Goal: Information Seeking & Learning: Learn about a topic

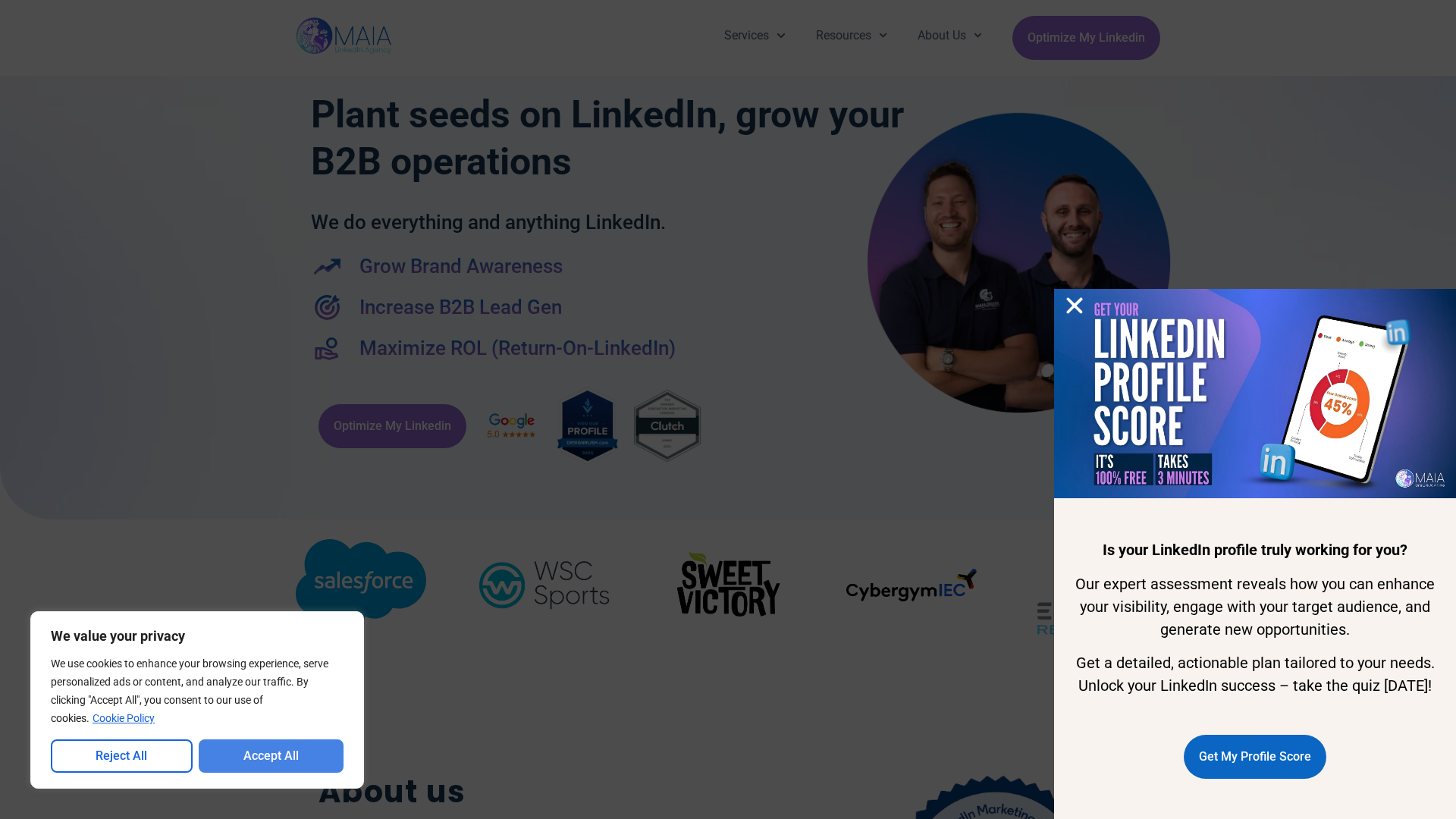
click at [270, 756] on button "Accept All" at bounding box center [271, 756] width 145 height 34
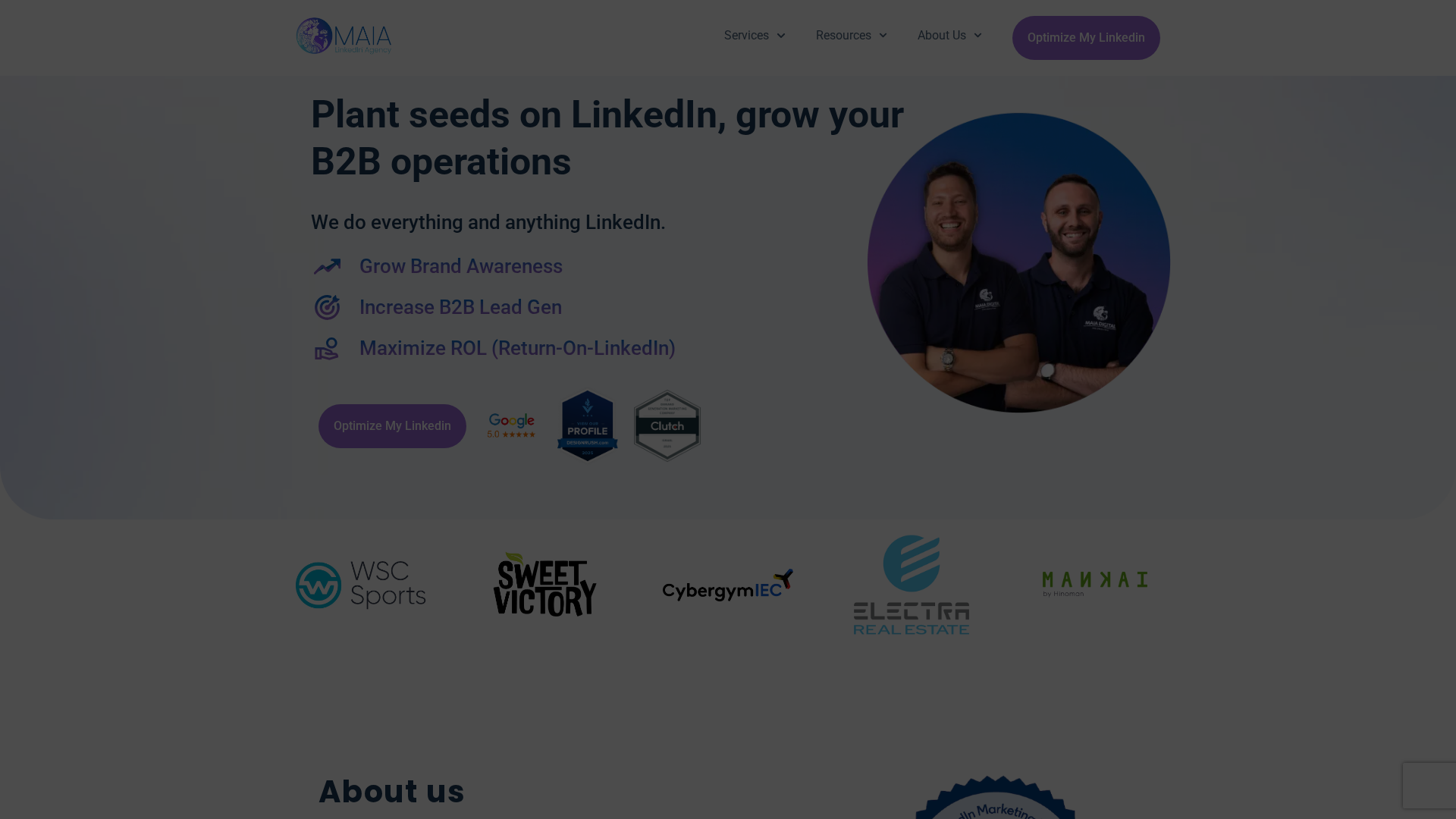
click at [8, 8] on div "Services Company Page Management LinkedIn Ads Personalized Trainings Thought Le…" at bounding box center [728, 38] width 1456 height 76
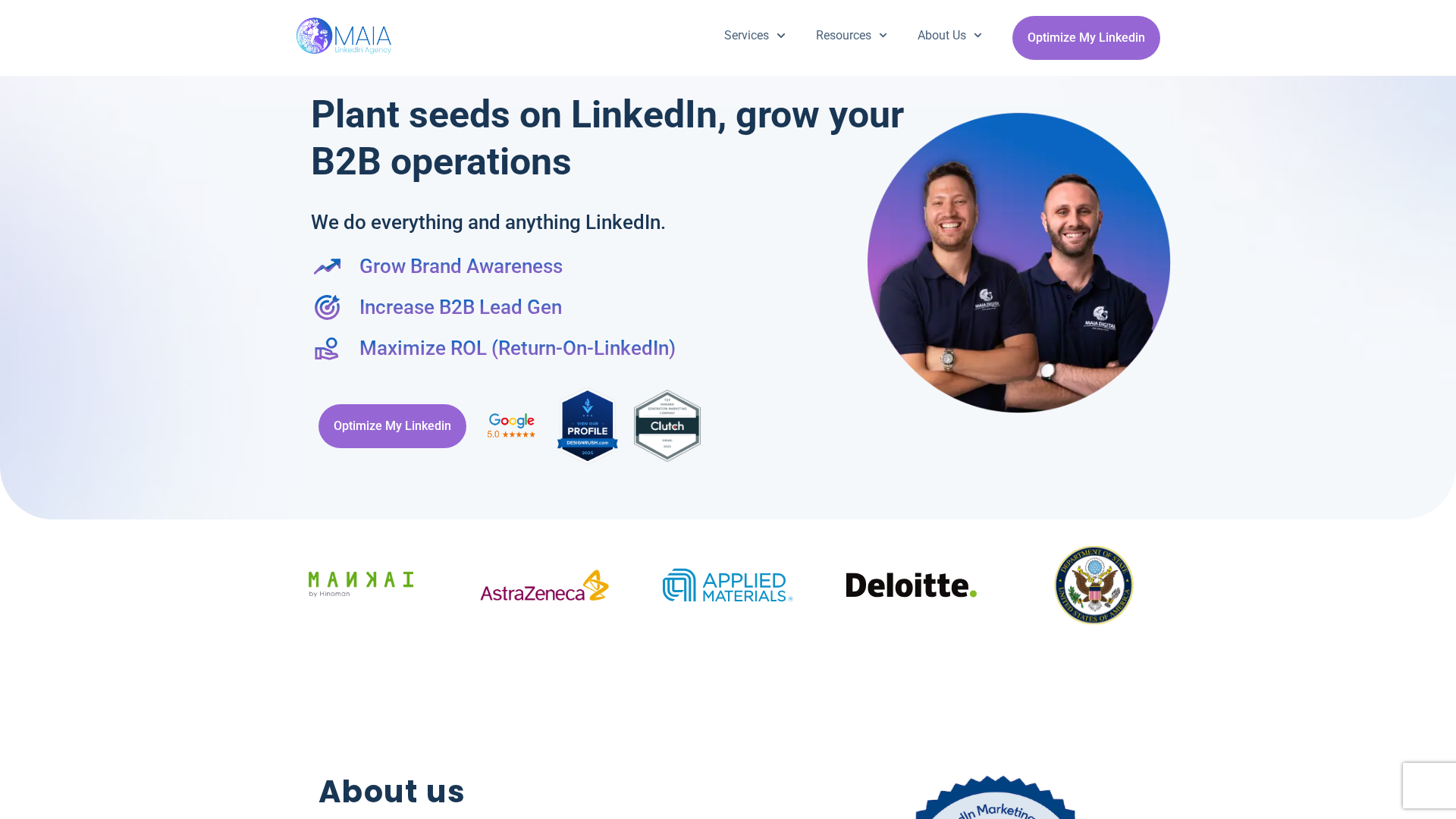
click at [8, 8] on div "Services Company Page Management LinkedIn Ads Personalized Trainings Thought Le…" at bounding box center [728, 38] width 1456 height 76
click at [1448, 8] on div "Services Company Page Management LinkedIn Ads Personalized Trainings Thought Le…" at bounding box center [728, 38] width 1456 height 76
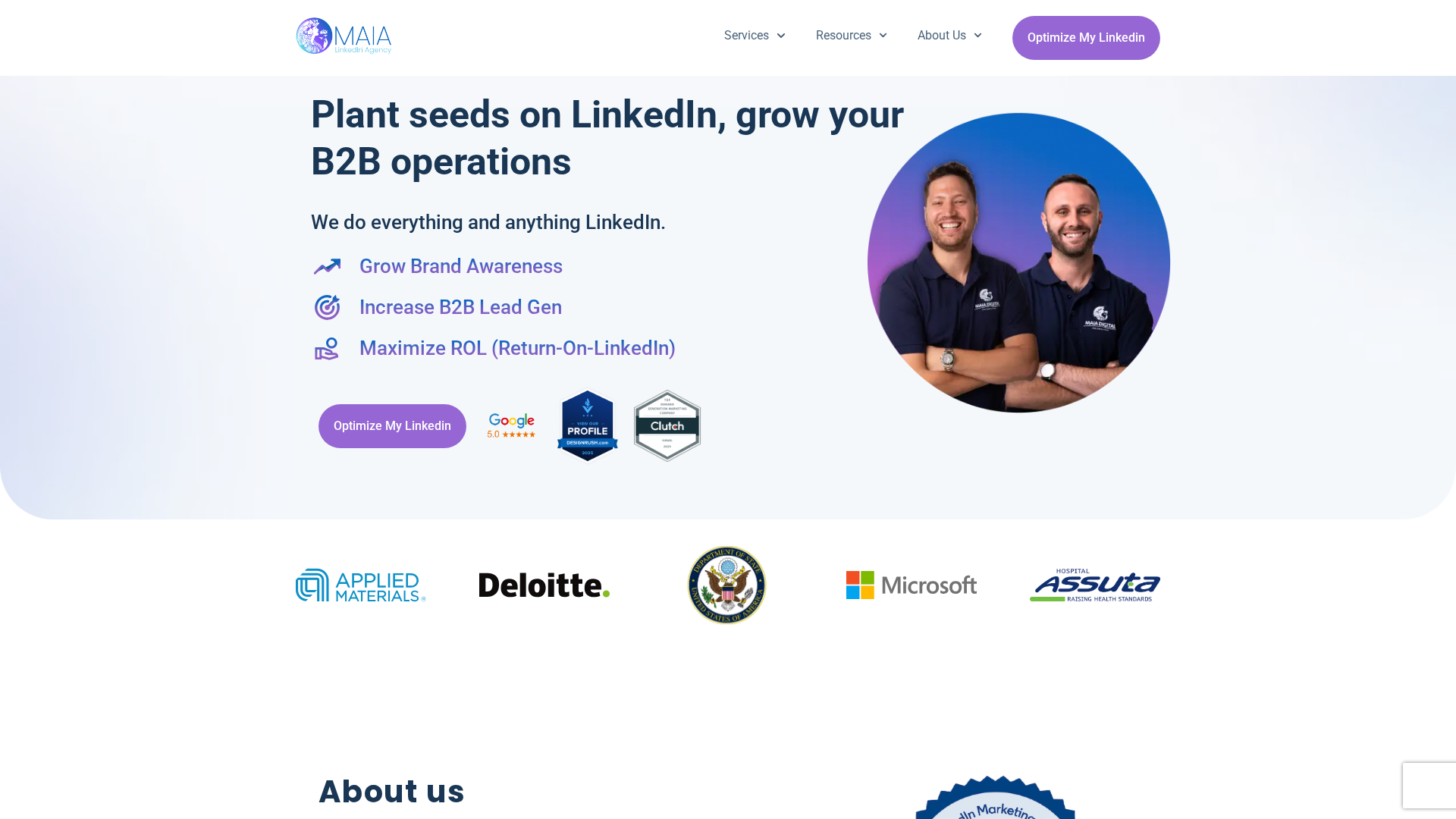
click at [8, 410] on div at bounding box center [728, 252] width 1456 height 534
click at [1448, 410] on div at bounding box center [728, 252] width 1456 height 534
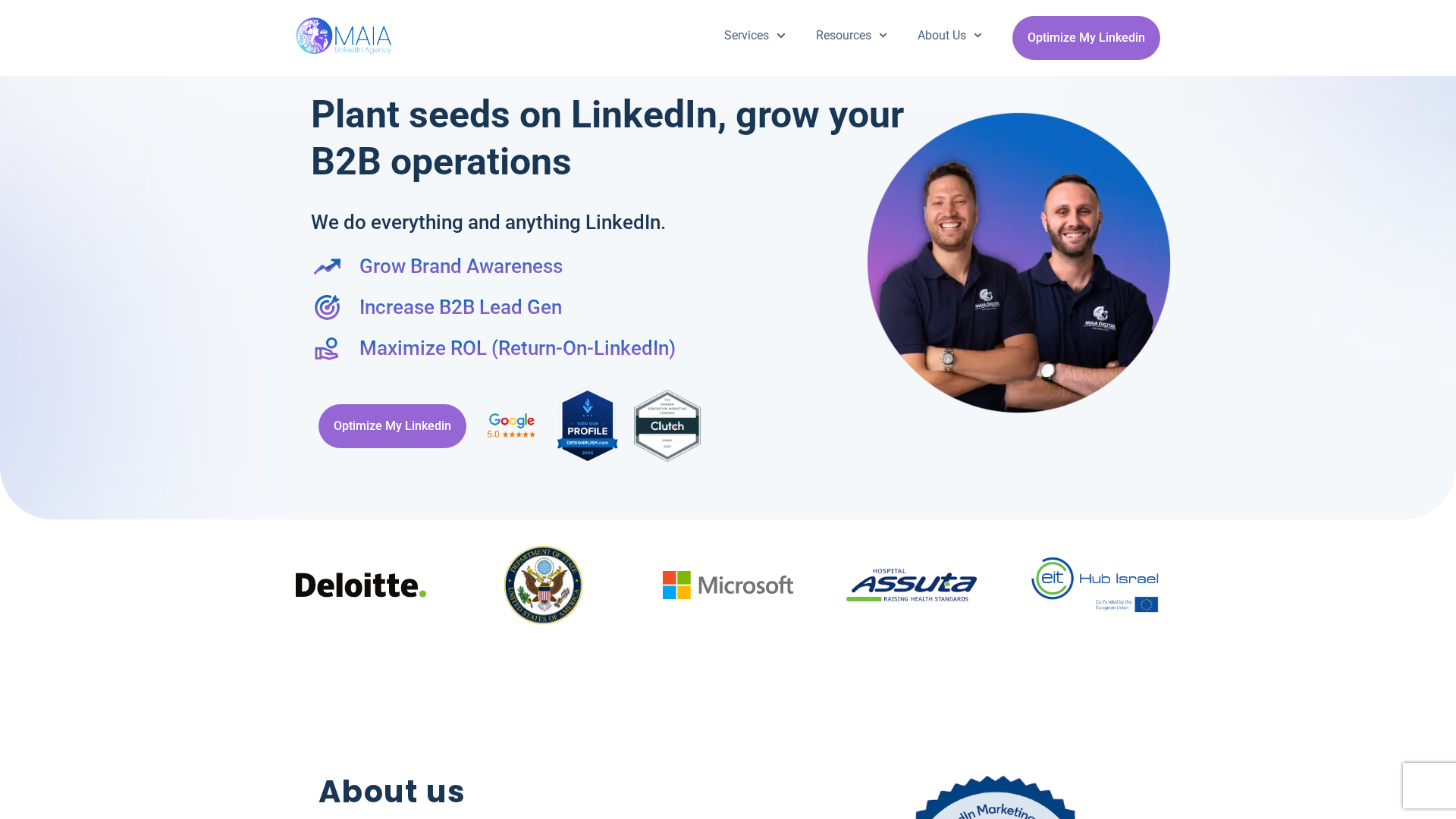
click at [728, 8] on div "Services Company Page Management LinkedIn Ads Personalized Trainings Thought Le…" at bounding box center [728, 38] width 864 height 76
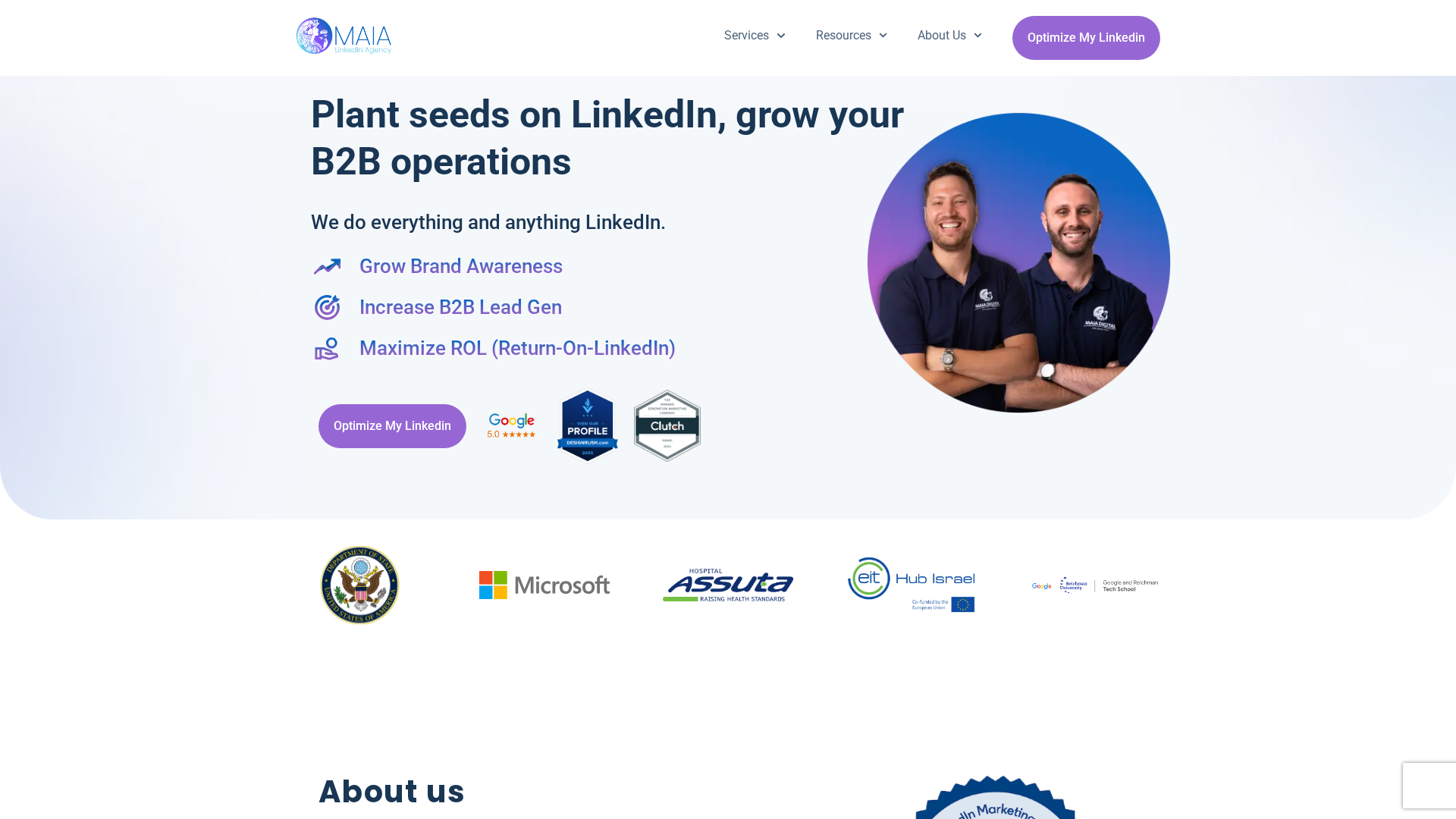
click at [728, 812] on h2 "About us" at bounding box center [532, 792] width 427 height 46
click at [728, 410] on div "Optimize My Linkedin" at bounding box center [728, 425] width 834 height 97
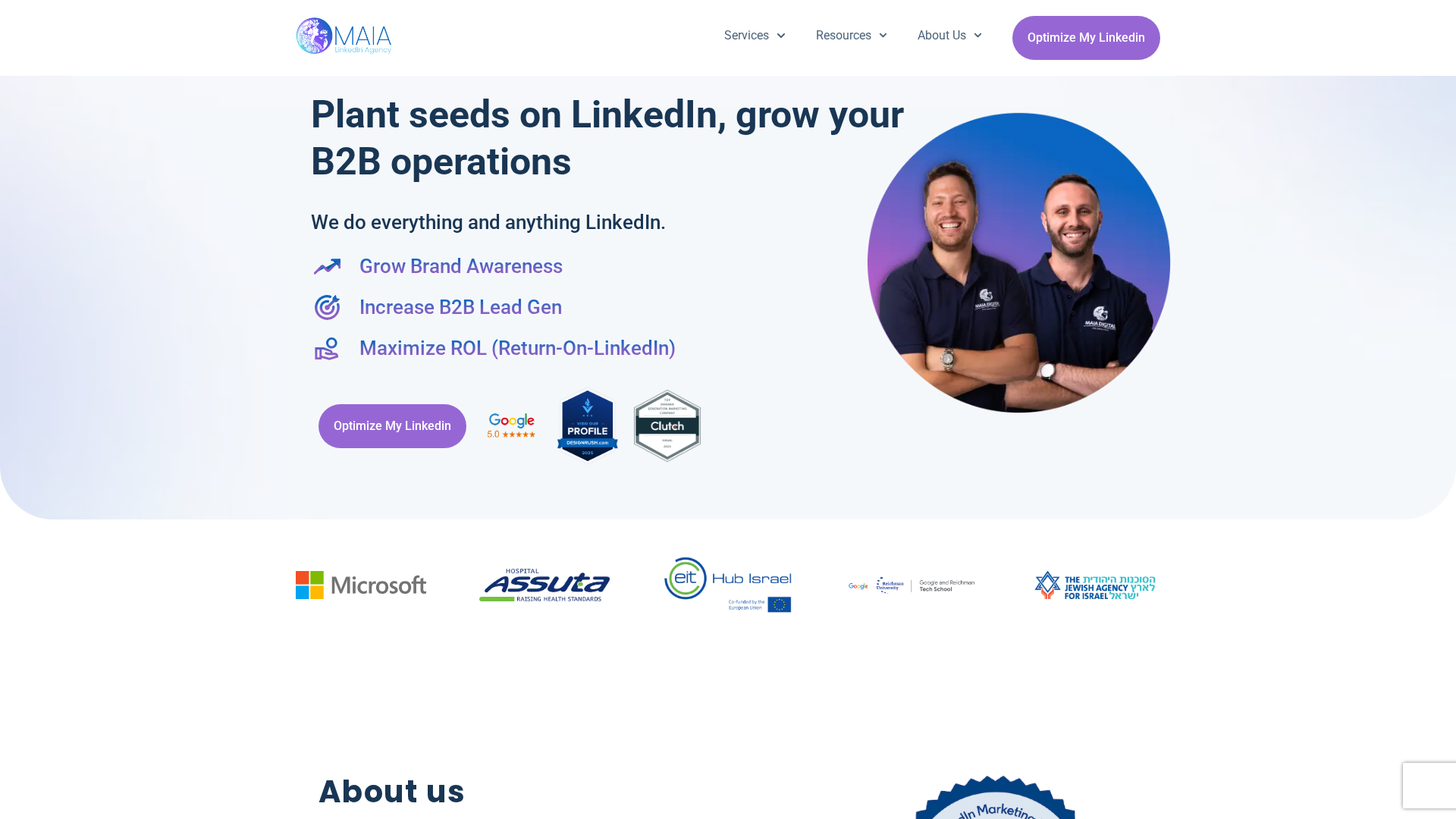
click at [8, 8] on div "Services Company Page Management LinkedIn Ads Personalized Trainings Thought Le…" at bounding box center [728, 38] width 1456 height 76
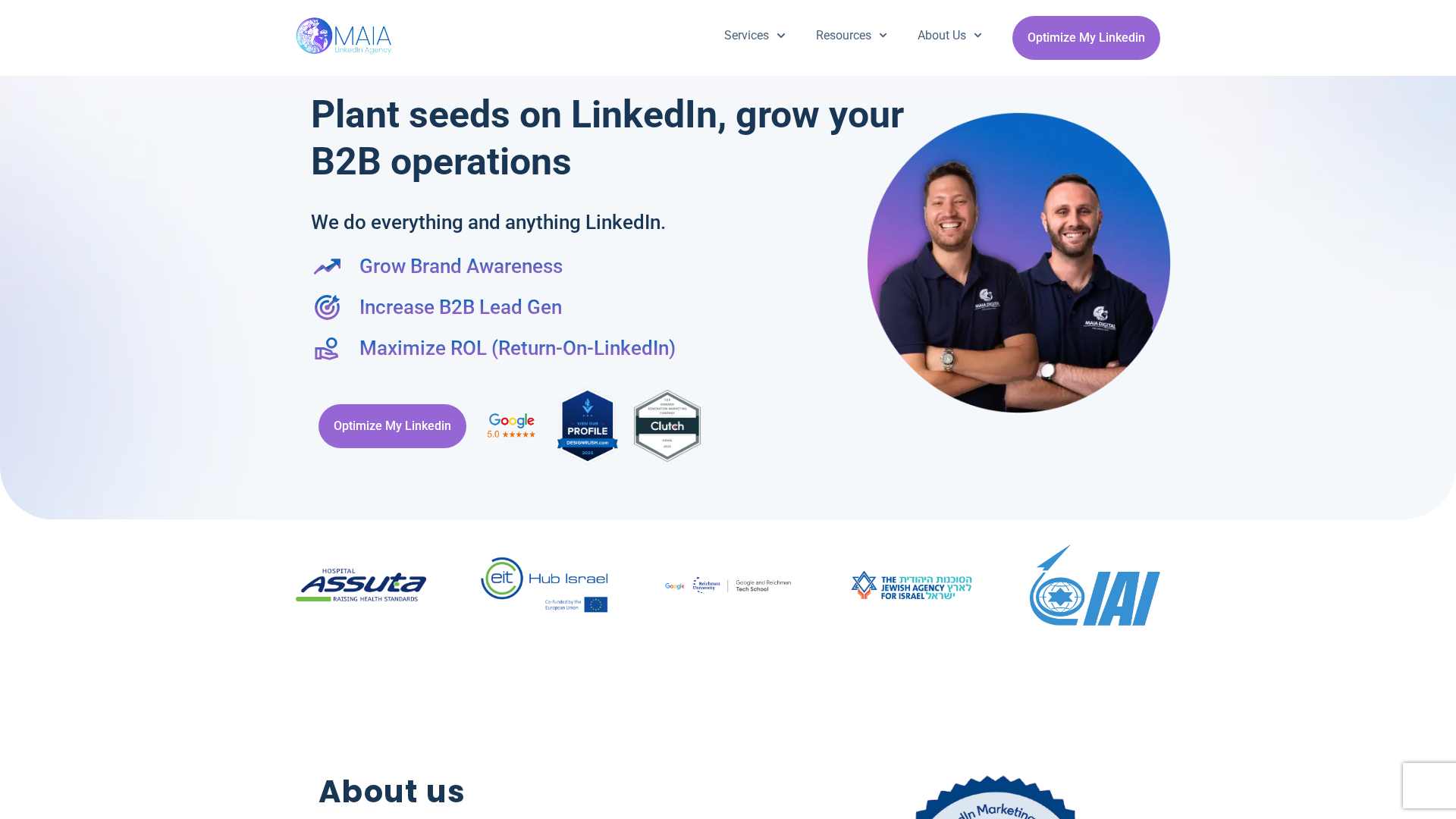
click at [1448, 8] on div "Services Company Page Management LinkedIn Ads Personalized Trainings Thought Le…" at bounding box center [728, 38] width 1456 height 76
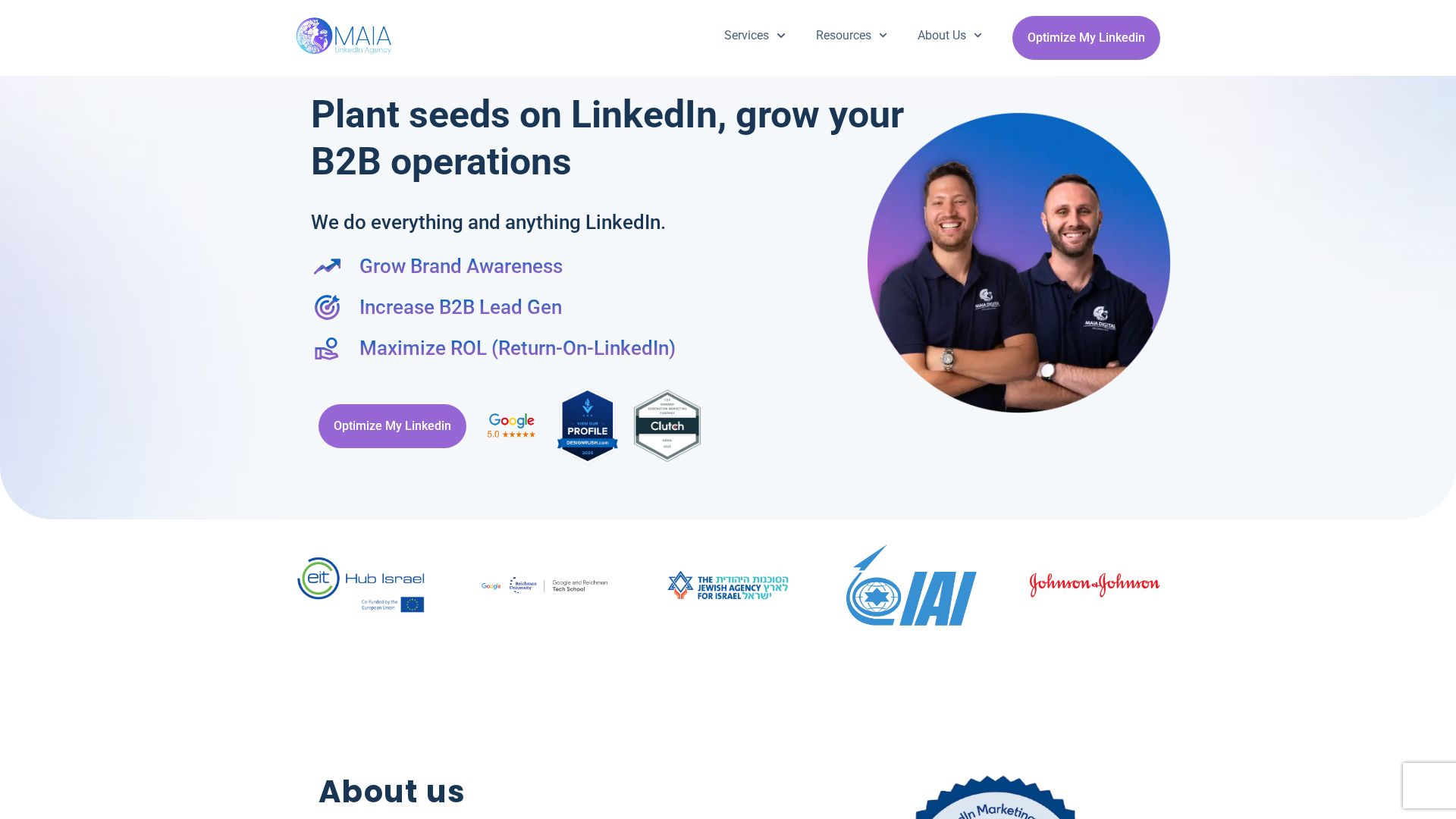
click at [8, 410] on div at bounding box center [728, 252] width 1456 height 534
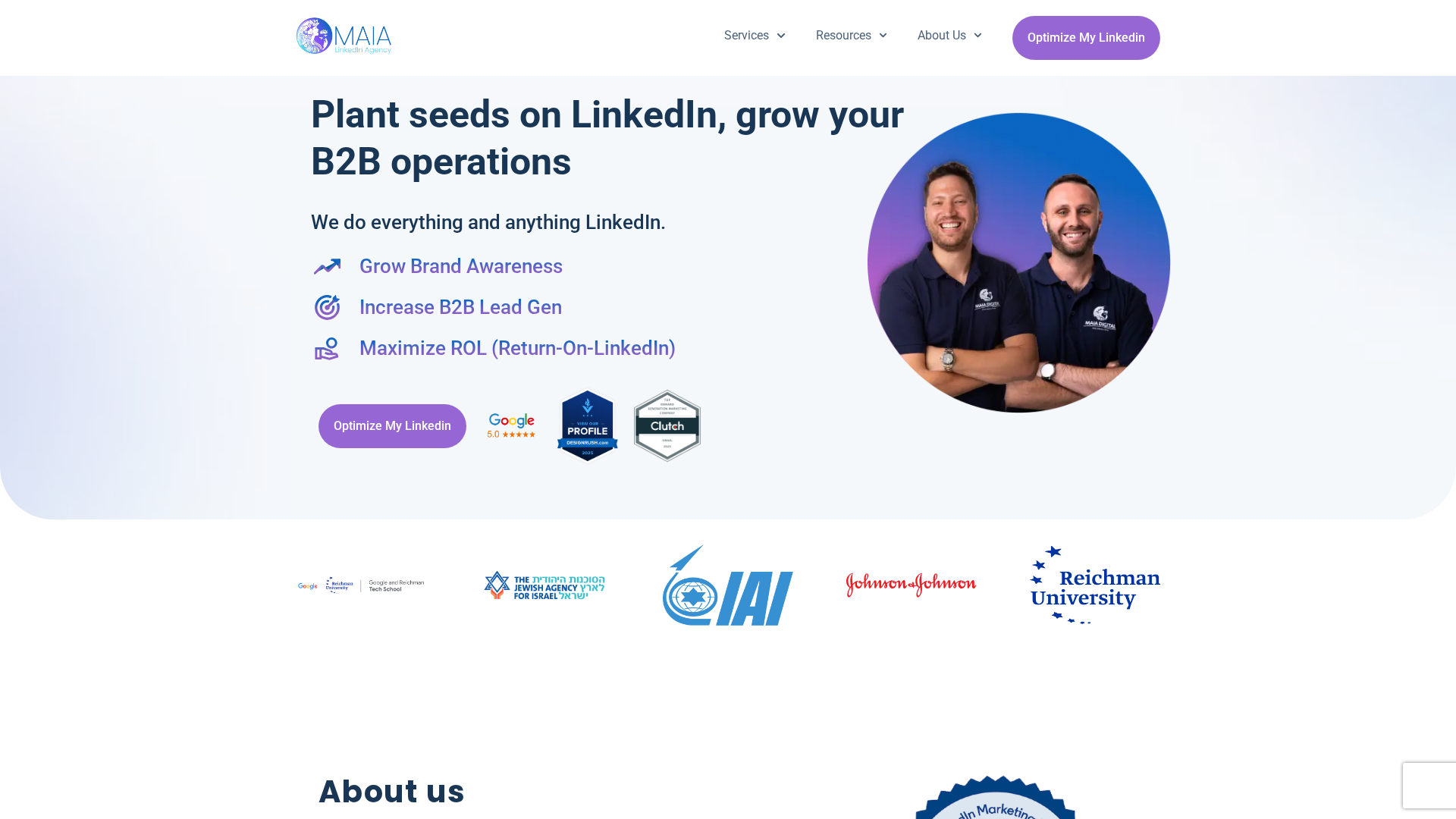
click at [1448, 410] on div at bounding box center [728, 252] width 1456 height 534
click at [728, 8] on div "Services Company Page Management LinkedIn Ads Personalized Trainings Thought Le…" at bounding box center [728, 38] width 864 height 76
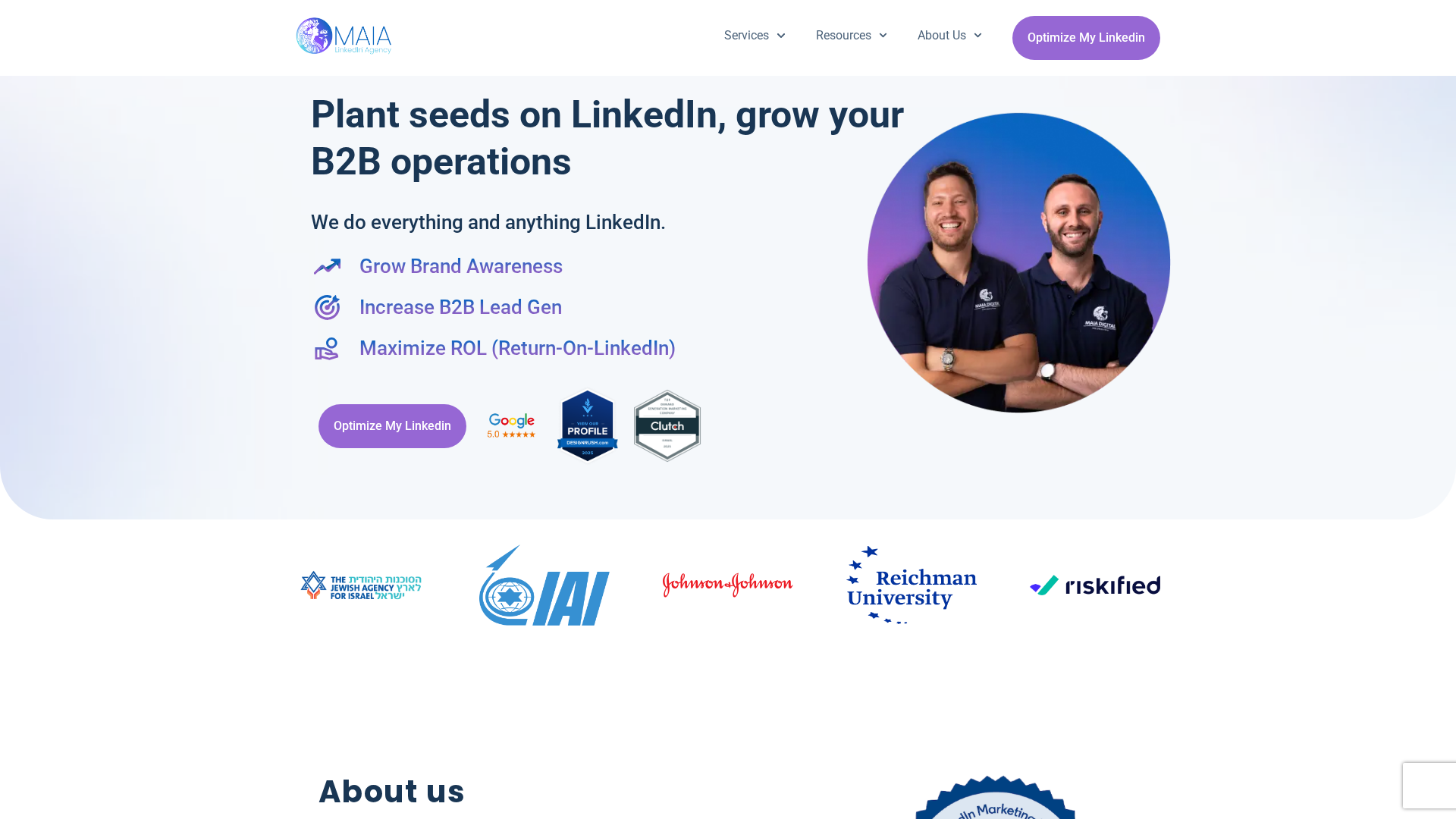
click at [728, 812] on h2 "About us" at bounding box center [532, 792] width 427 height 46
click at [728, 410] on div "Optimize My Linkedin" at bounding box center [728, 425] width 834 height 97
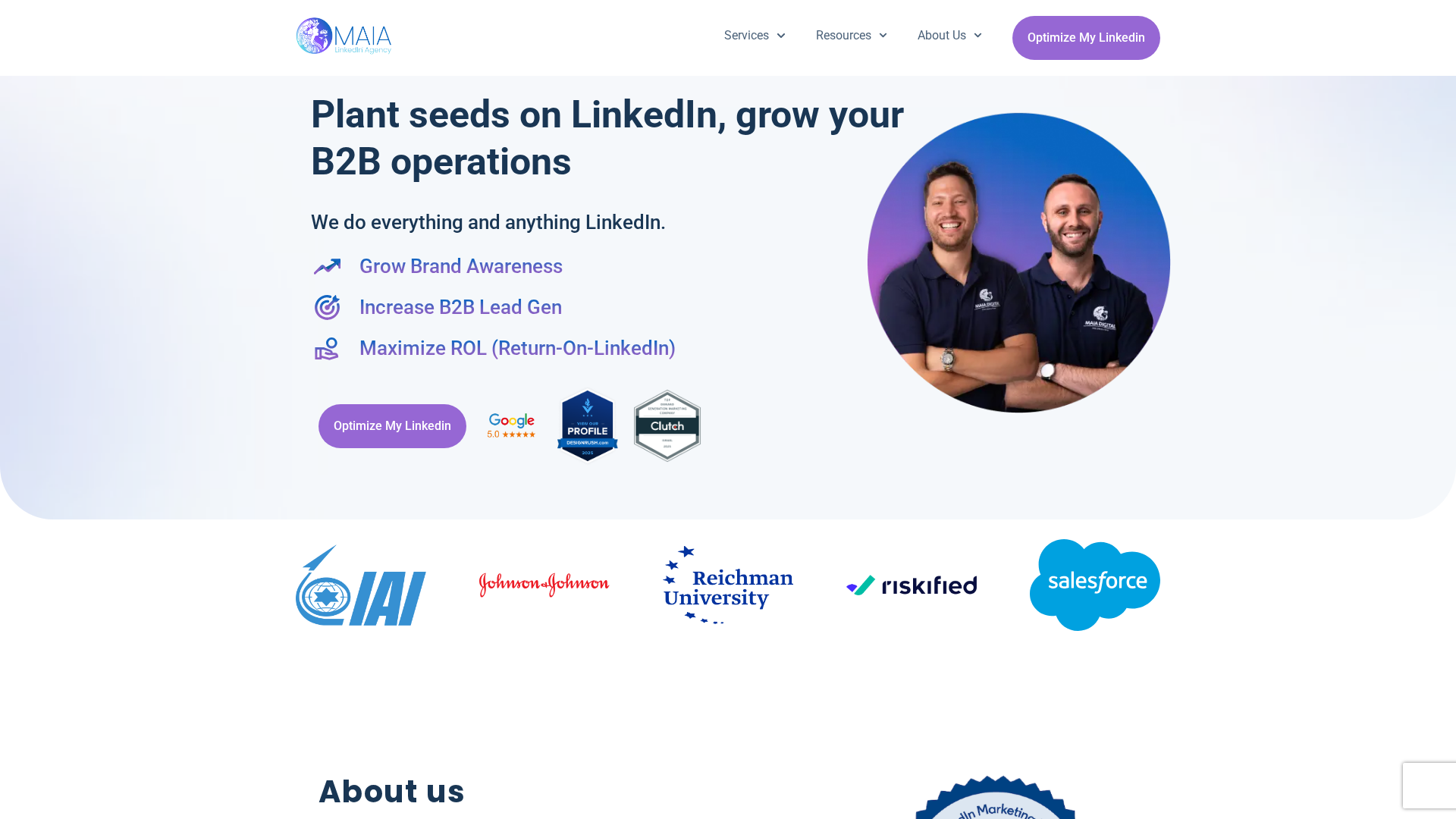
click at [8, 8] on div "Services Company Page Management LinkedIn Ads Personalized Trainings Thought Le…" at bounding box center [728, 38] width 1456 height 76
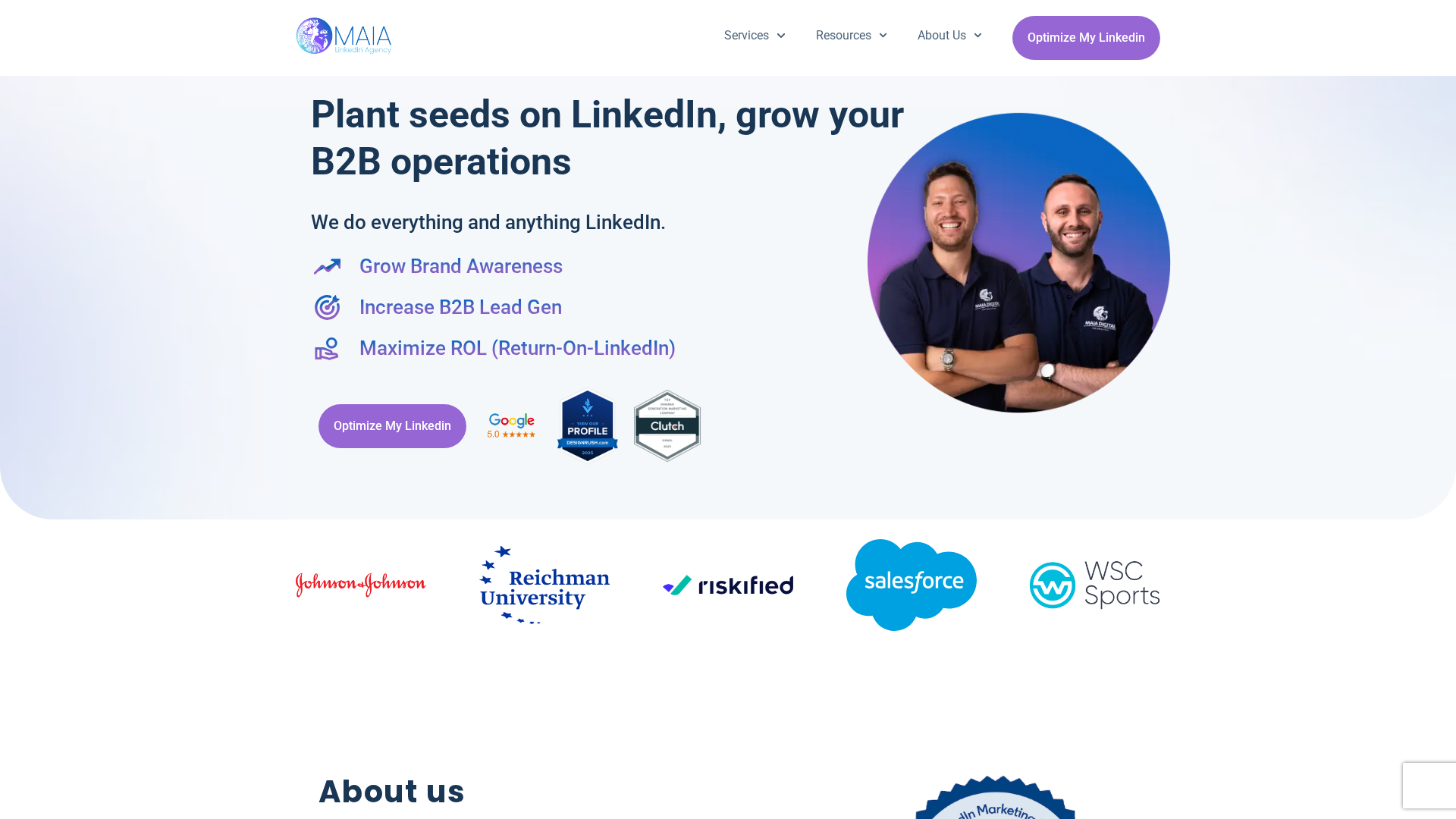
click at [1448, 8] on div "Services Company Page Management LinkedIn Ads Personalized Trainings Thought Le…" at bounding box center [728, 38] width 1456 height 76
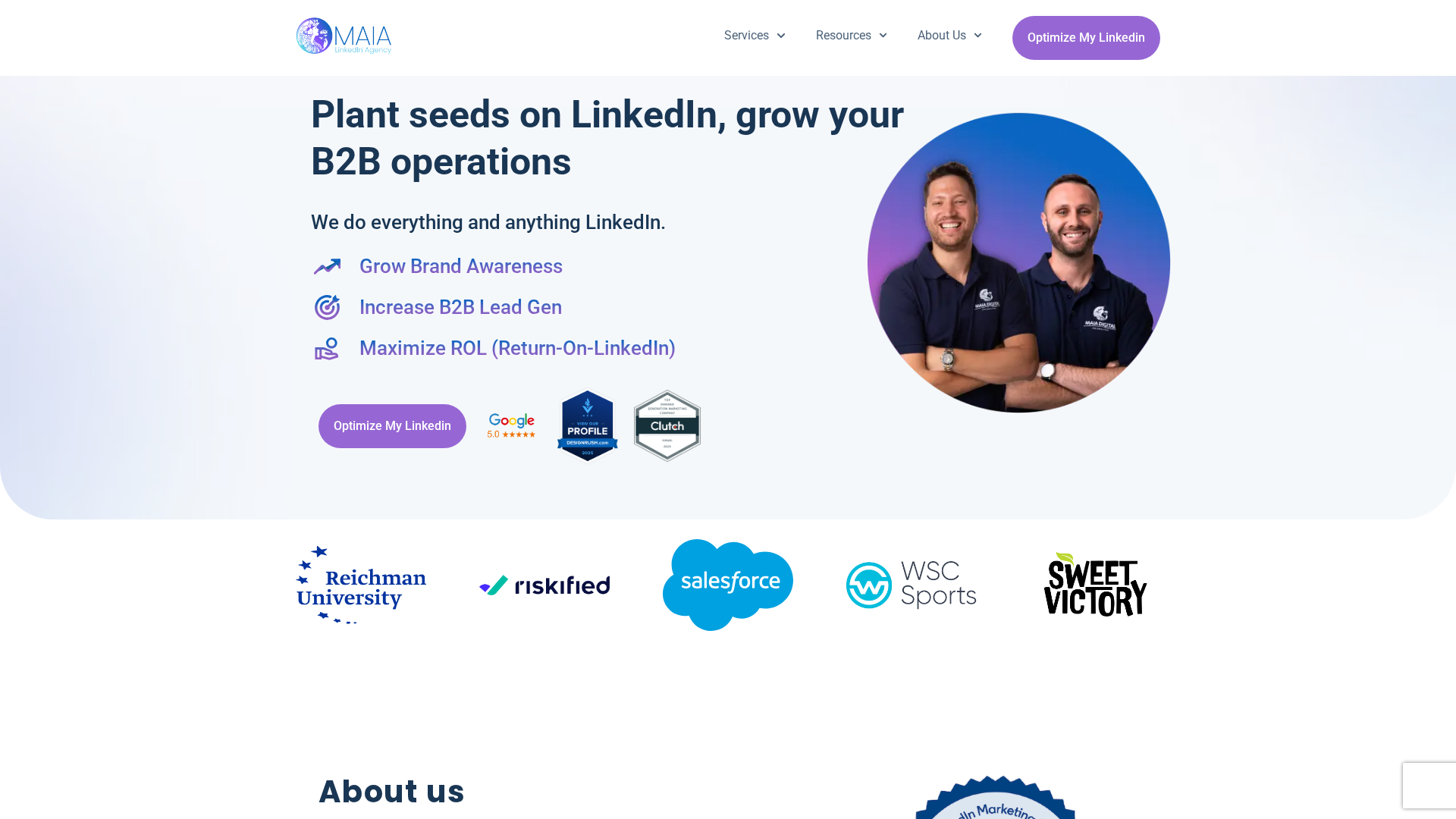
click at [8, 410] on div at bounding box center [728, 252] width 1456 height 534
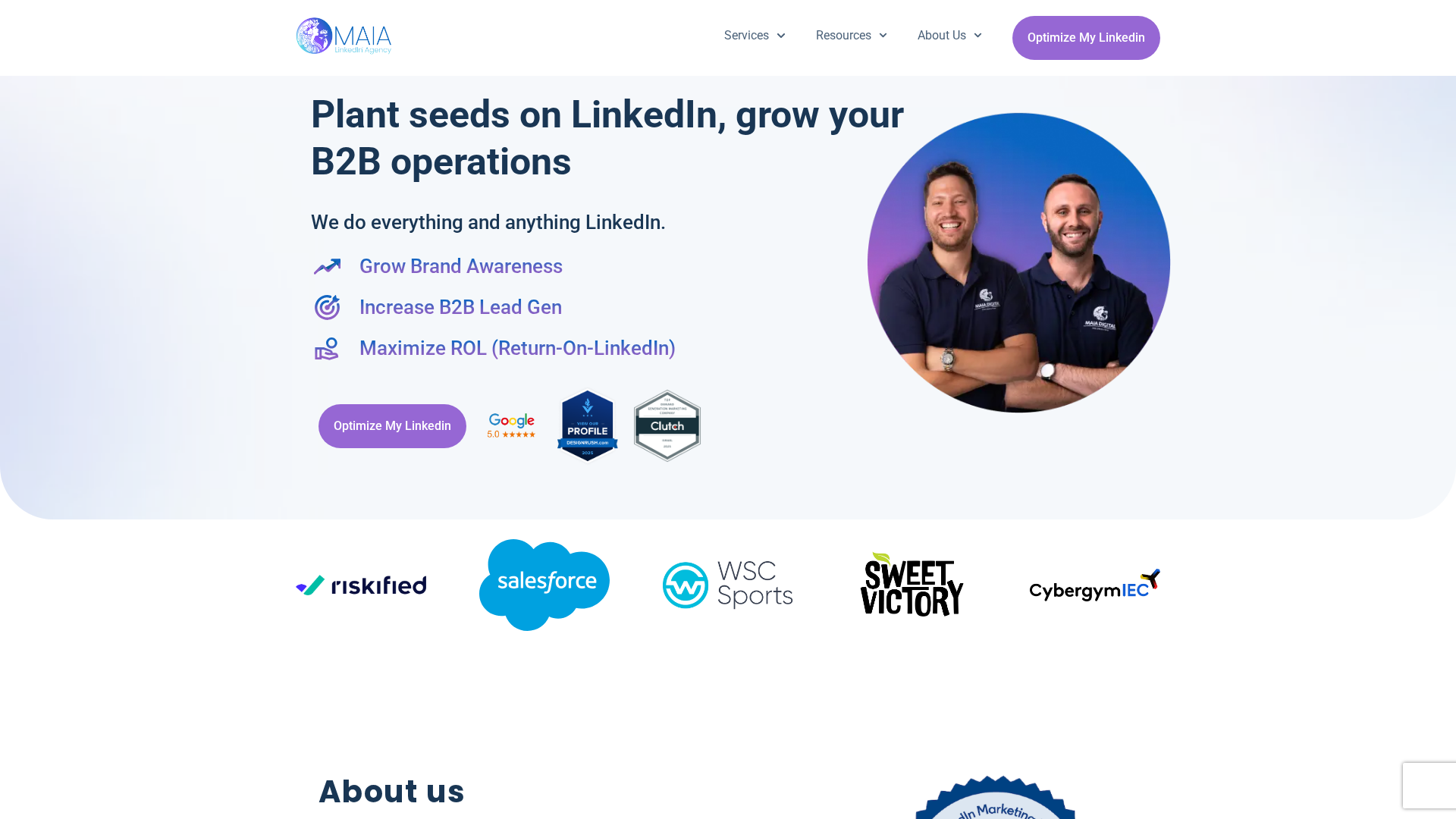
click at [1448, 410] on div at bounding box center [728, 252] width 1456 height 534
click at [728, 8] on div "Services Company Page Management LinkedIn Ads Personalized Trainings Thought Le…" at bounding box center [728, 38] width 864 height 76
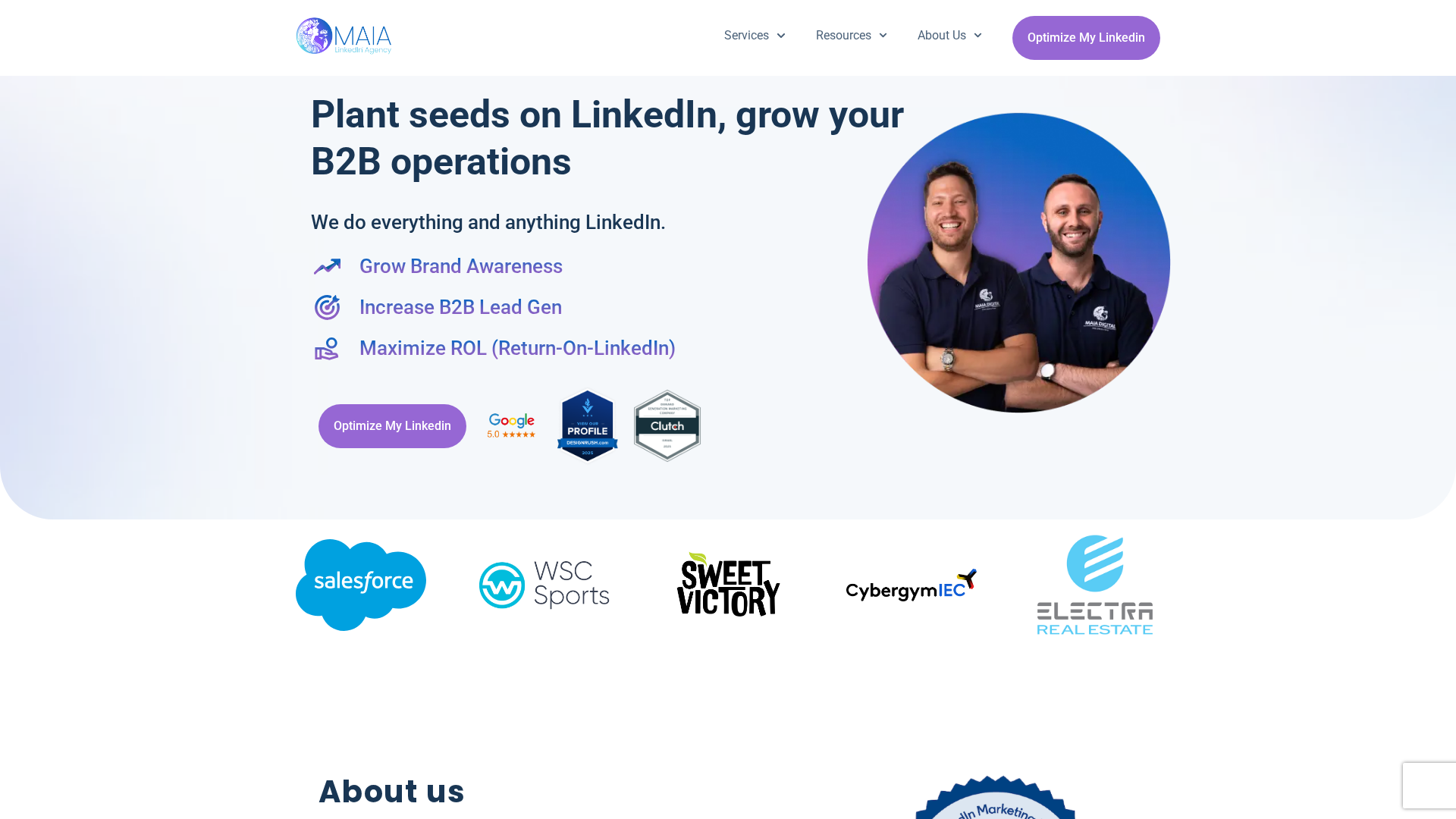
click at [728, 812] on h2 "About us" at bounding box center [532, 792] width 427 height 46
click at [728, 410] on div "Optimize My Linkedin" at bounding box center [728, 425] width 834 height 97
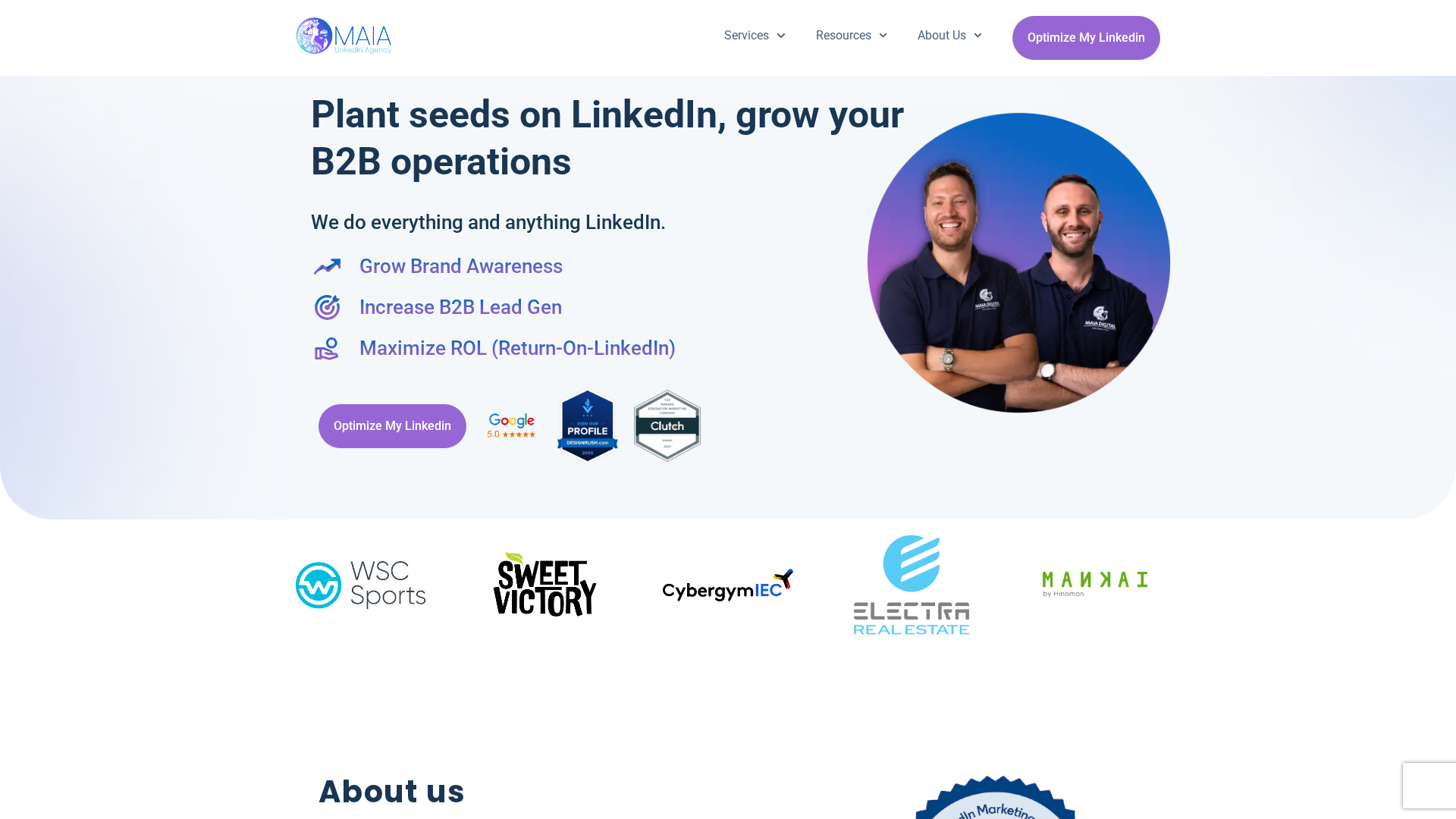
click at [8, 8] on div "Services Company Page Management LinkedIn Ads Personalized Trainings Thought Le…" at bounding box center [728, 38] width 1456 height 76
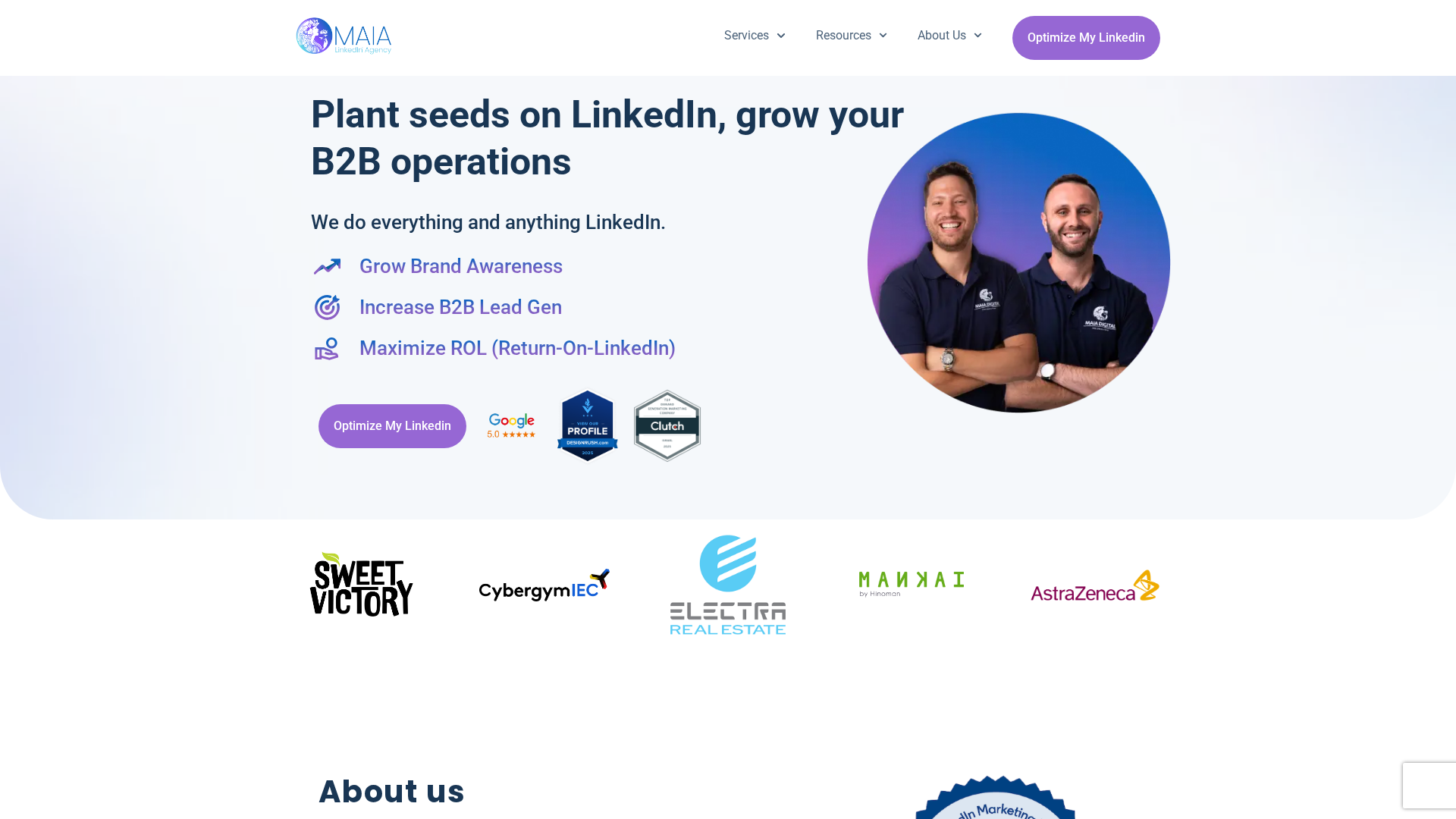
click at [1448, 8] on div "Services Company Page Management LinkedIn Ads Personalized Trainings Thought Le…" at bounding box center [728, 38] width 1456 height 76
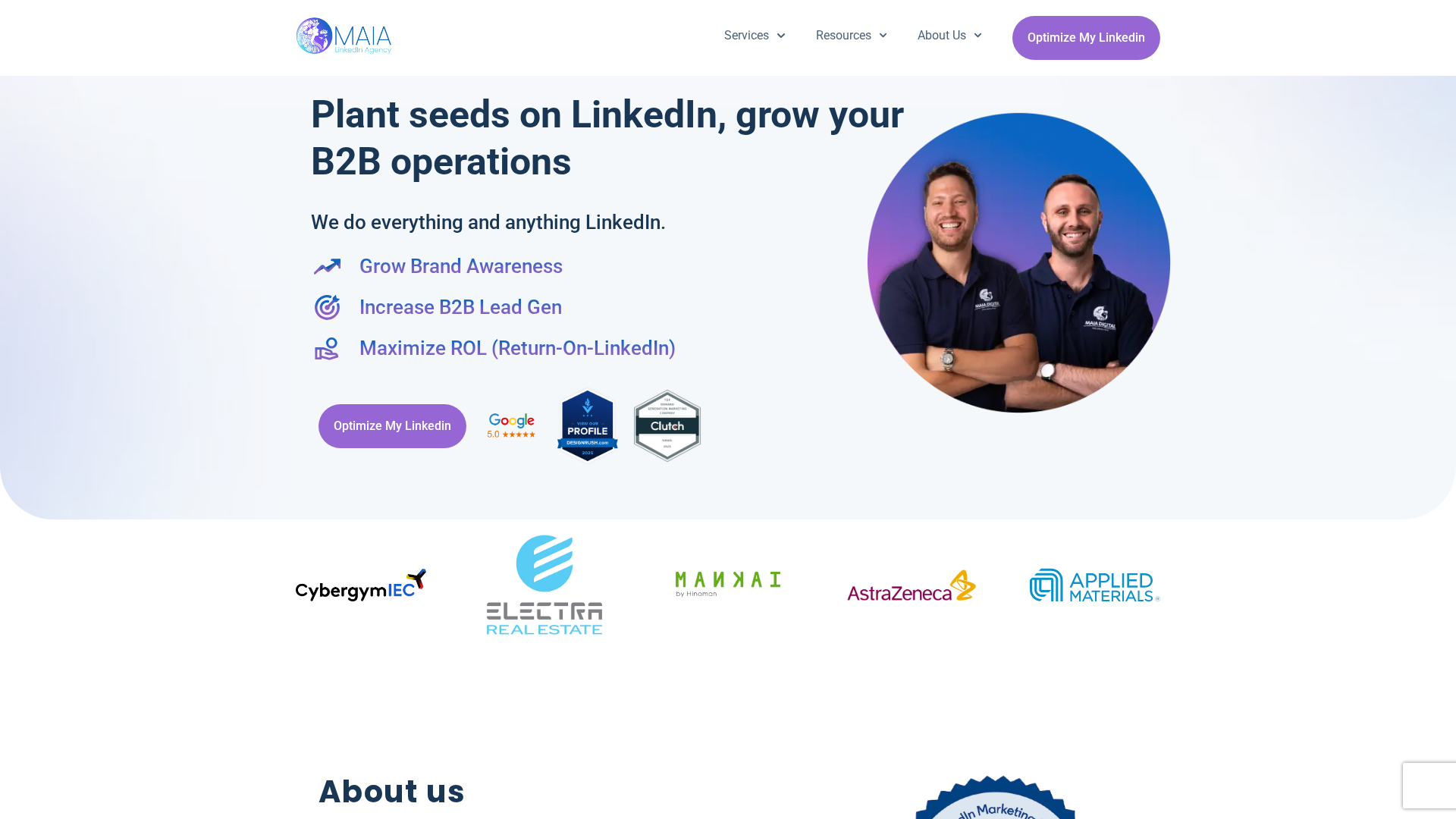
click at [8, 410] on div at bounding box center [728, 252] width 1456 height 534
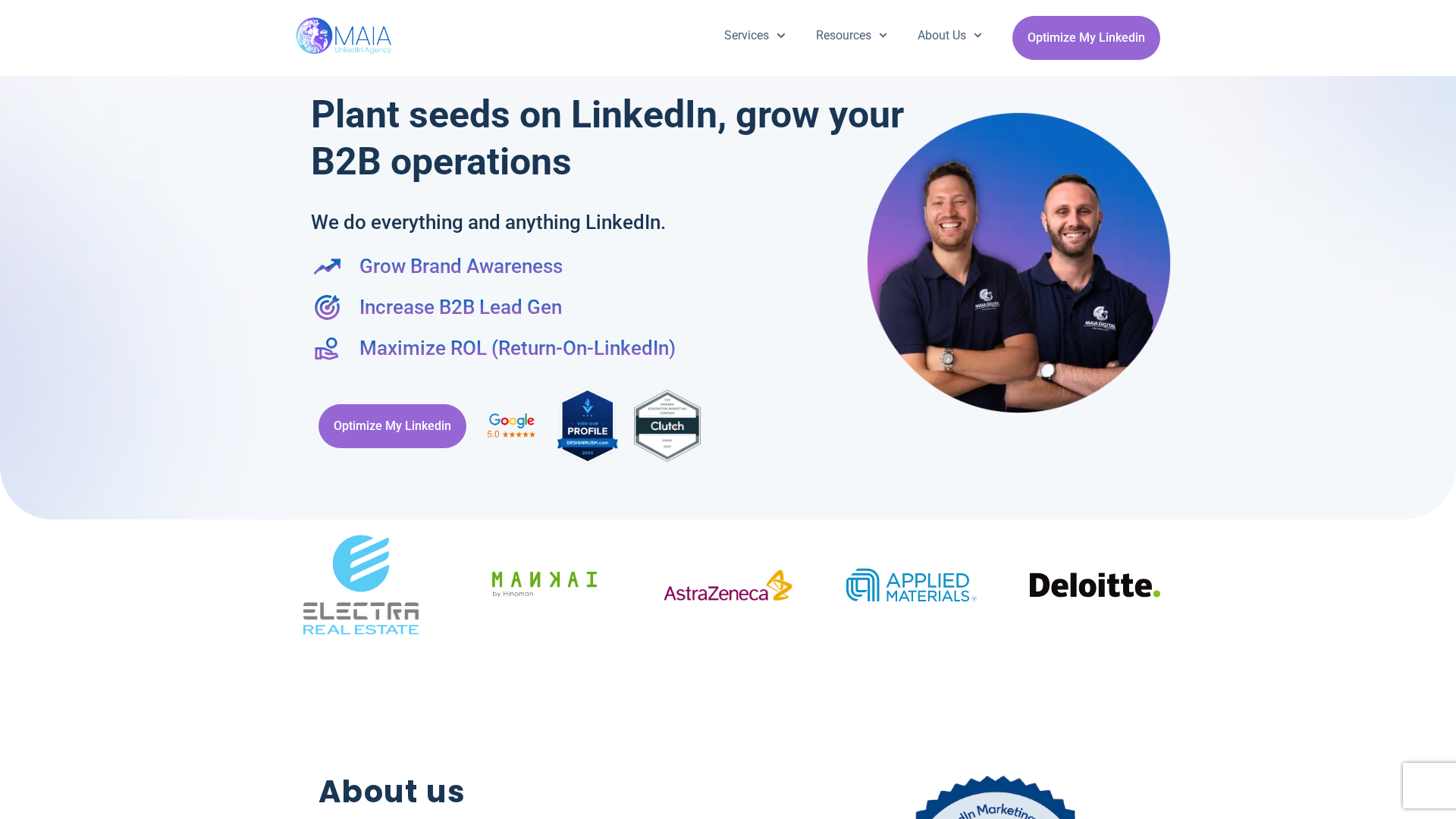
click at [1448, 410] on div at bounding box center [728, 252] width 1456 height 534
click at [728, 8] on div "Services Company Page Management LinkedIn Ads Personalized Trainings Thought Le…" at bounding box center [728, 38] width 864 height 76
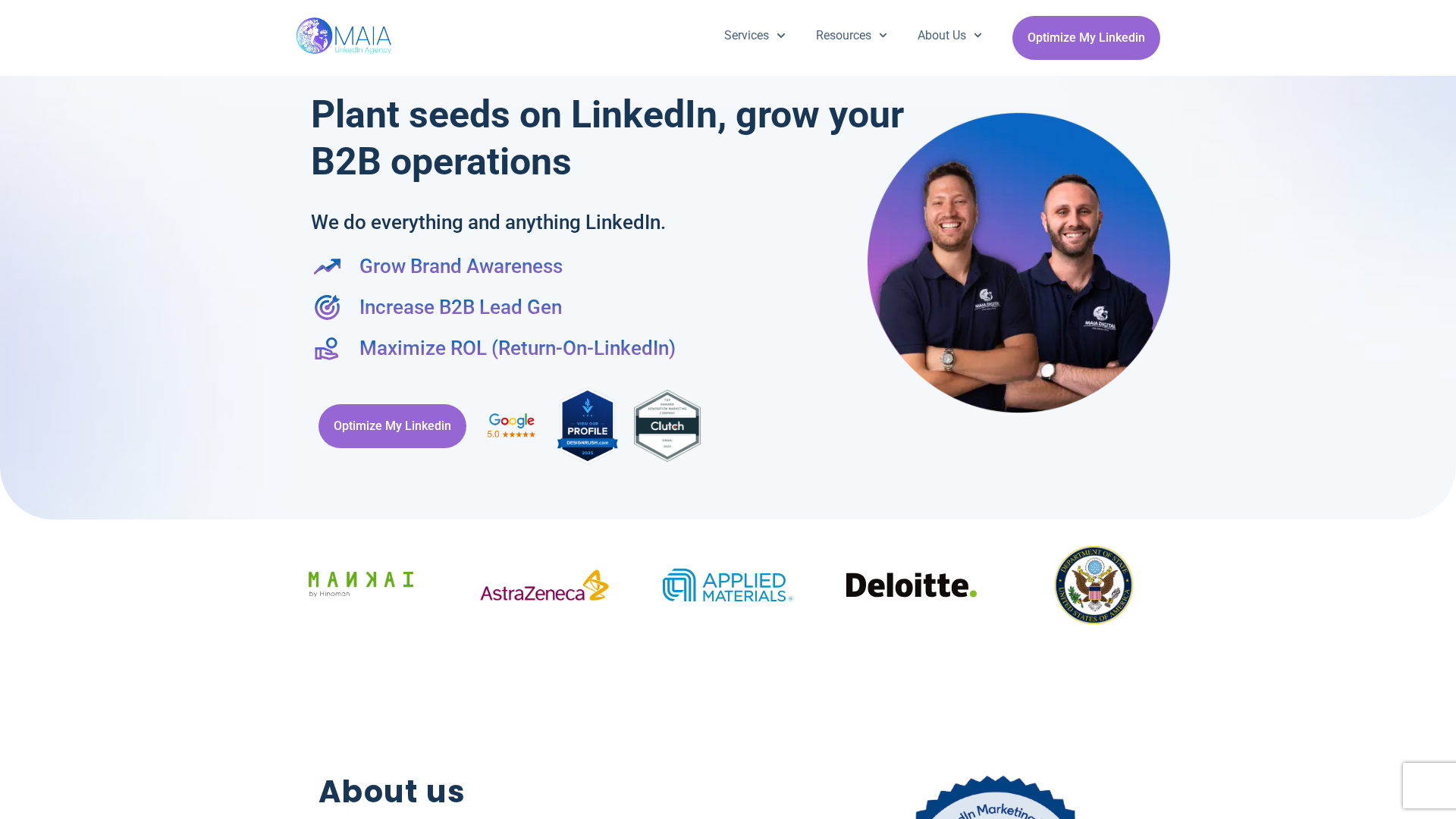
click at [728, 812] on h2 "About us" at bounding box center [532, 792] width 427 height 46
click at [728, 410] on div "Optimize My Linkedin" at bounding box center [728, 425] width 834 height 97
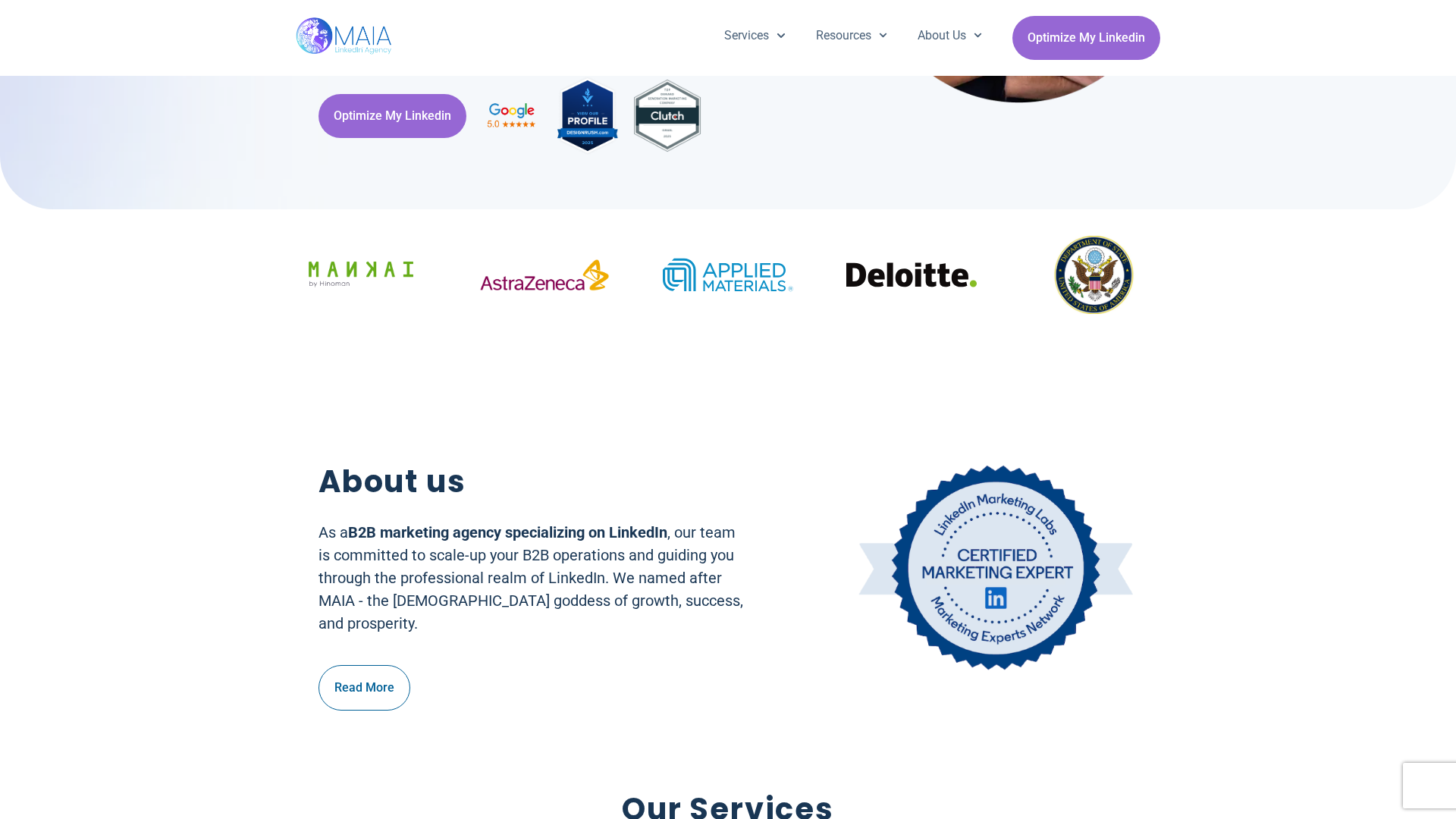
scroll to position [311, 0]
